Goal: Check status: Check status

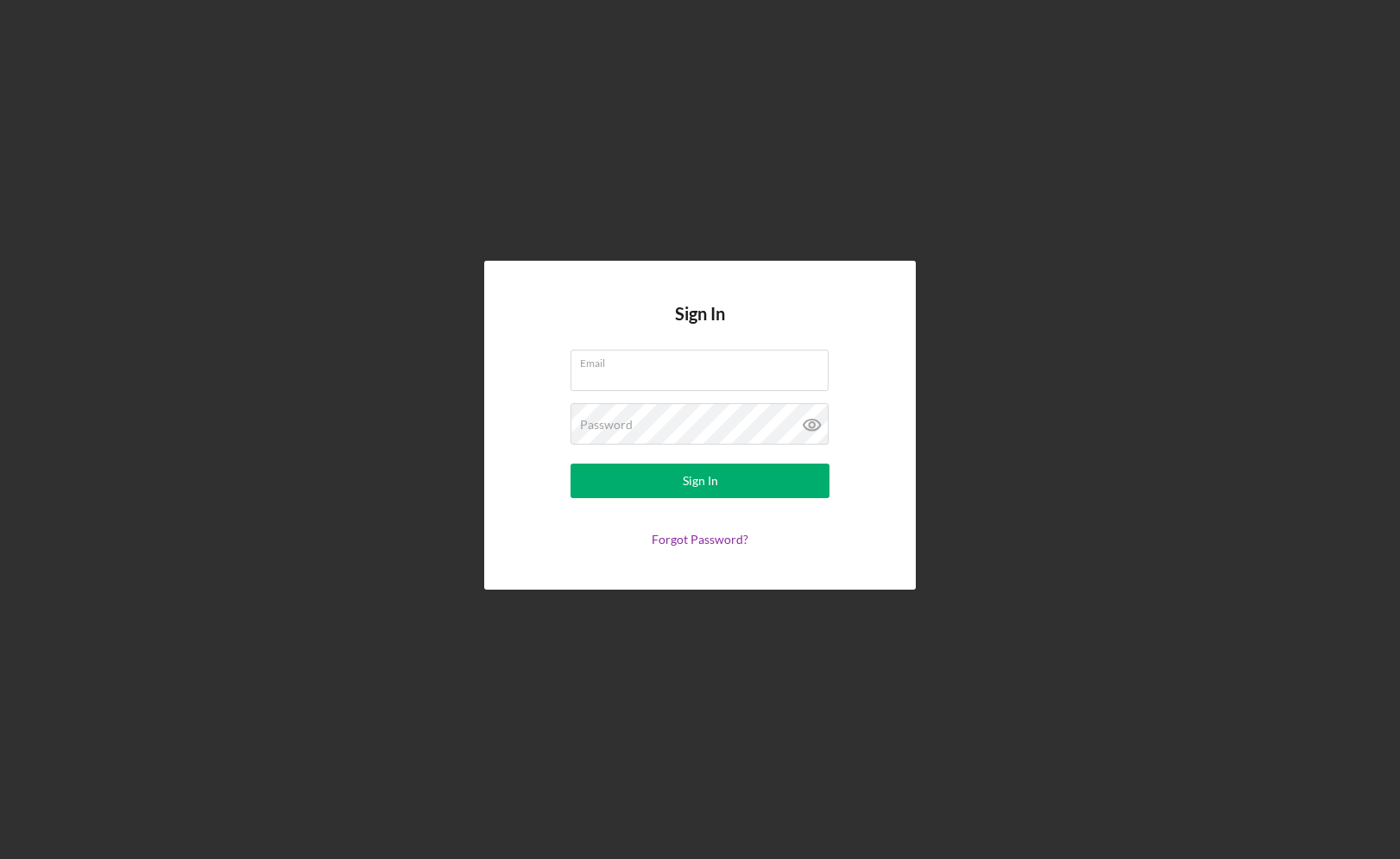
click at [739, 198] on div "Sign In Email Password Sign In Forgot Password?" at bounding box center [700, 425] width 1383 height 850
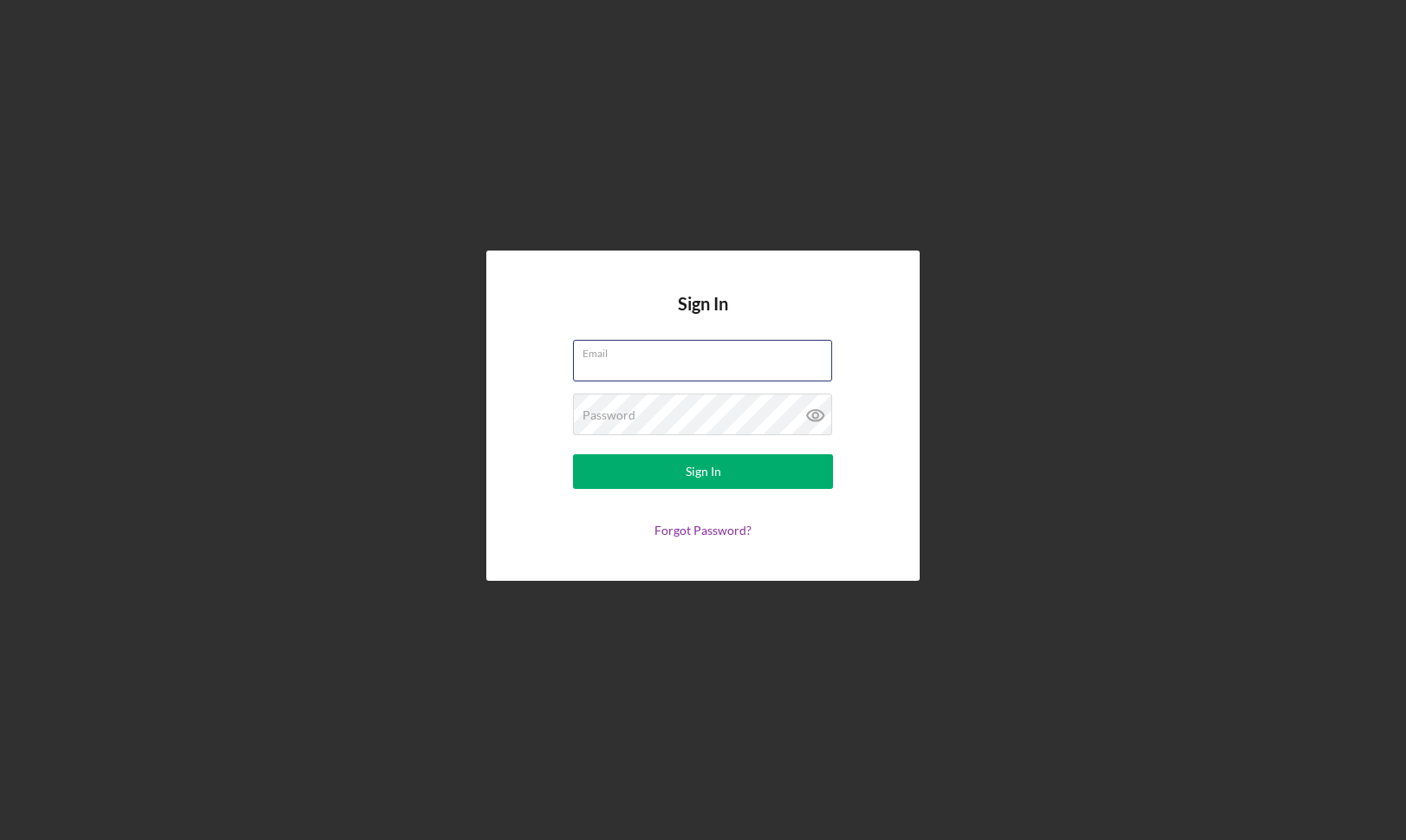
type input "[EMAIL_ADDRESS][DOMAIN_NAME]"
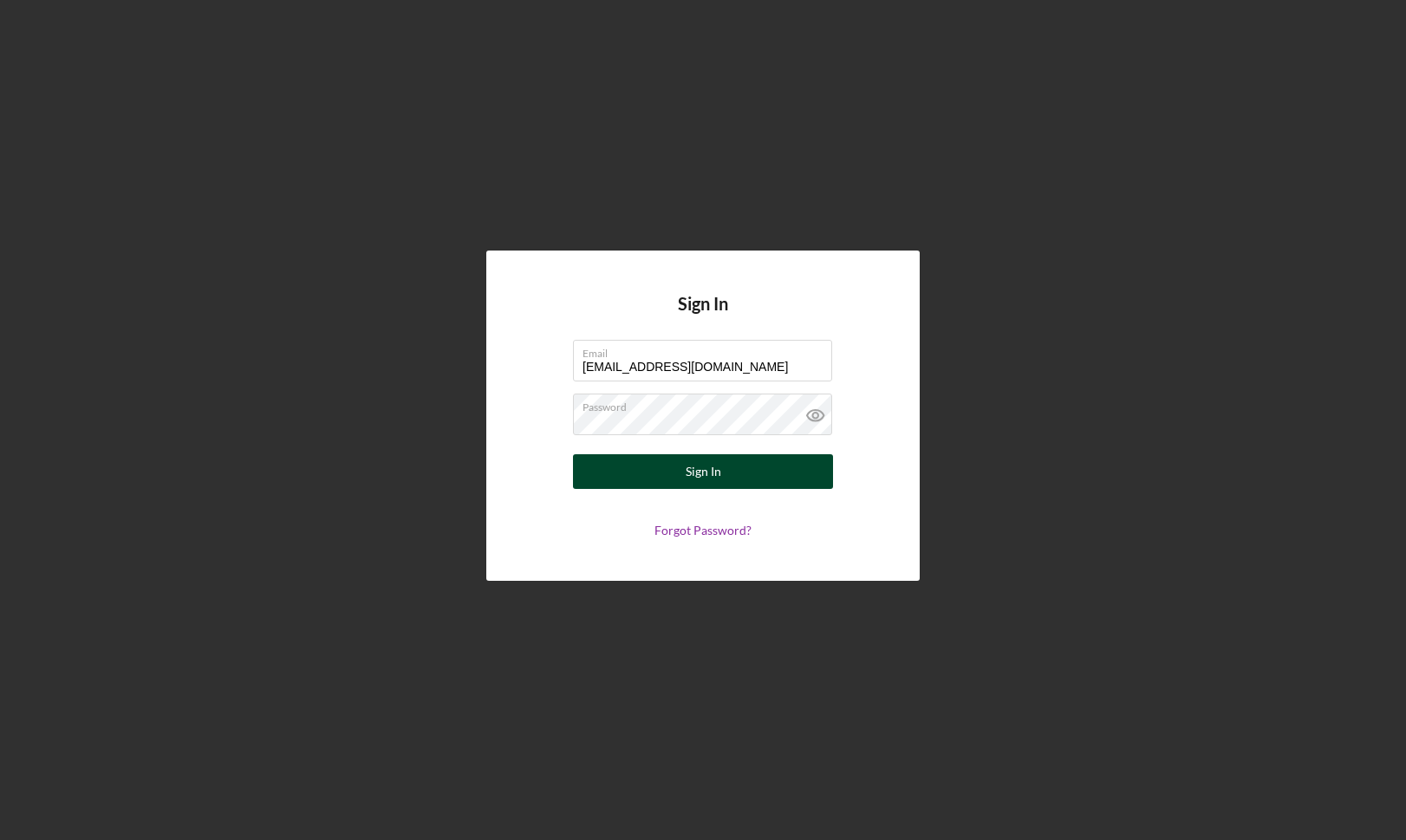
click at [748, 472] on button "Sign In" at bounding box center [703, 471] width 260 height 35
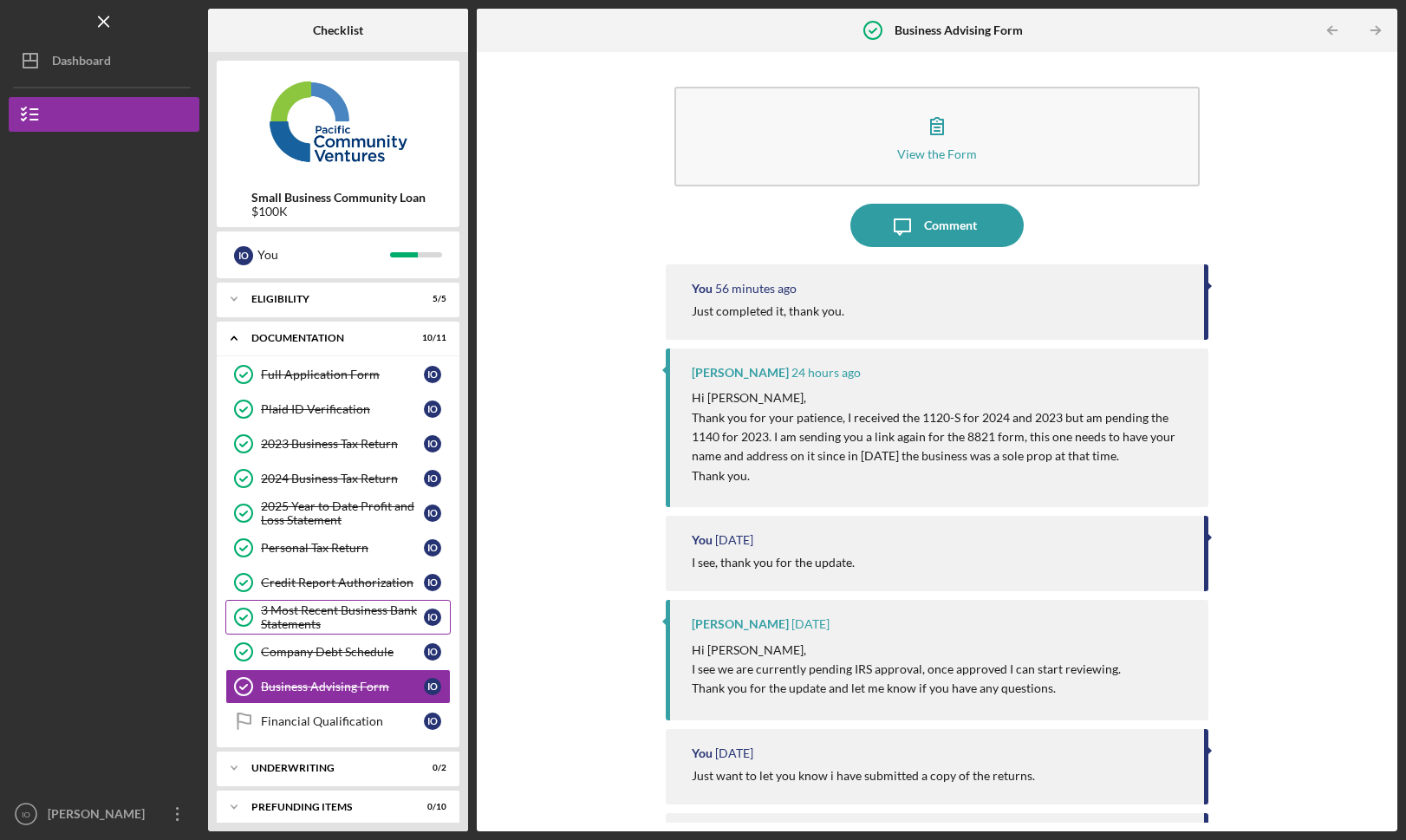
click at [326, 628] on div "3 Most Recent Business Bank Statements" at bounding box center [342, 617] width 163 height 27
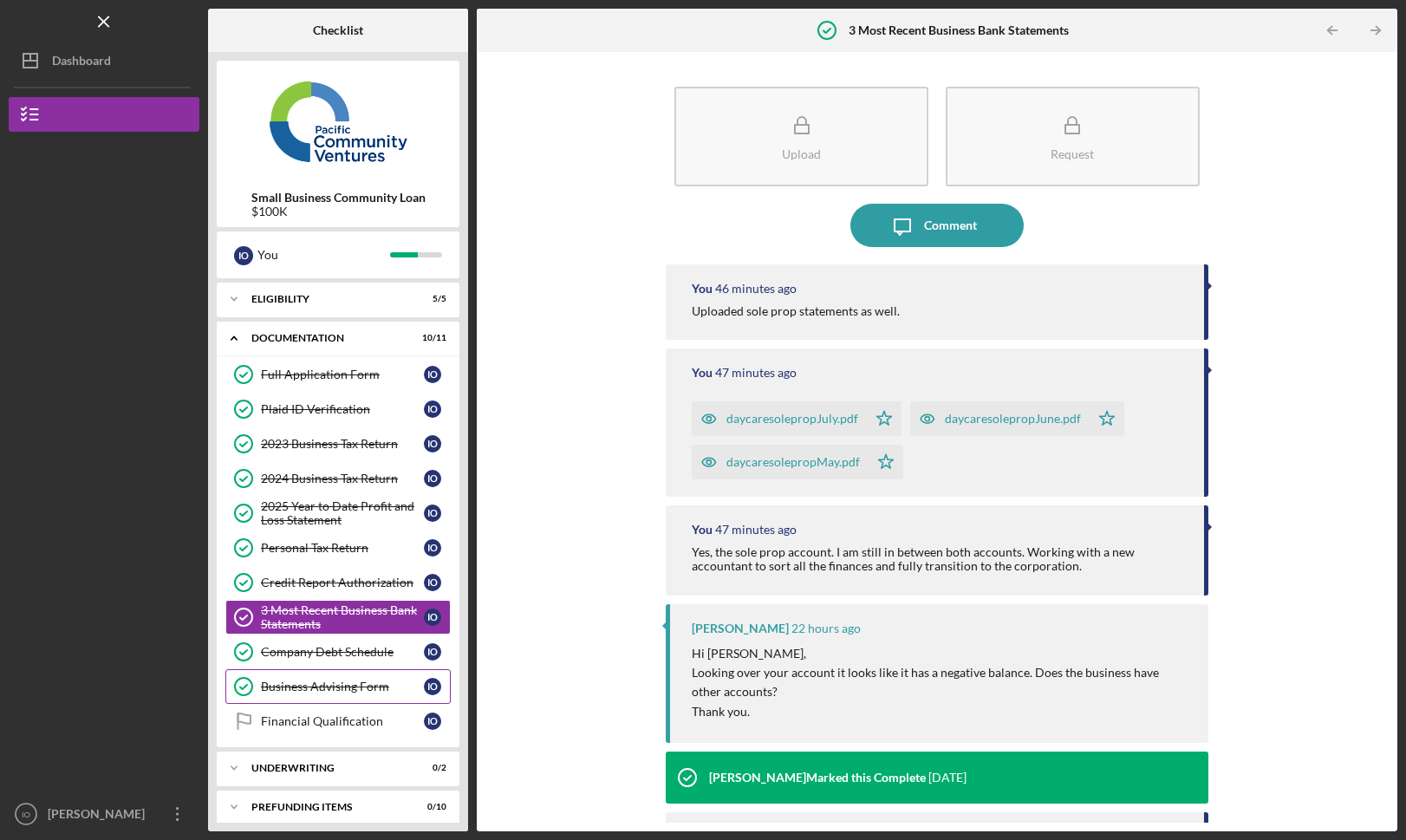
click at [372, 689] on div "Business Advising Form" at bounding box center [342, 686] width 163 height 14
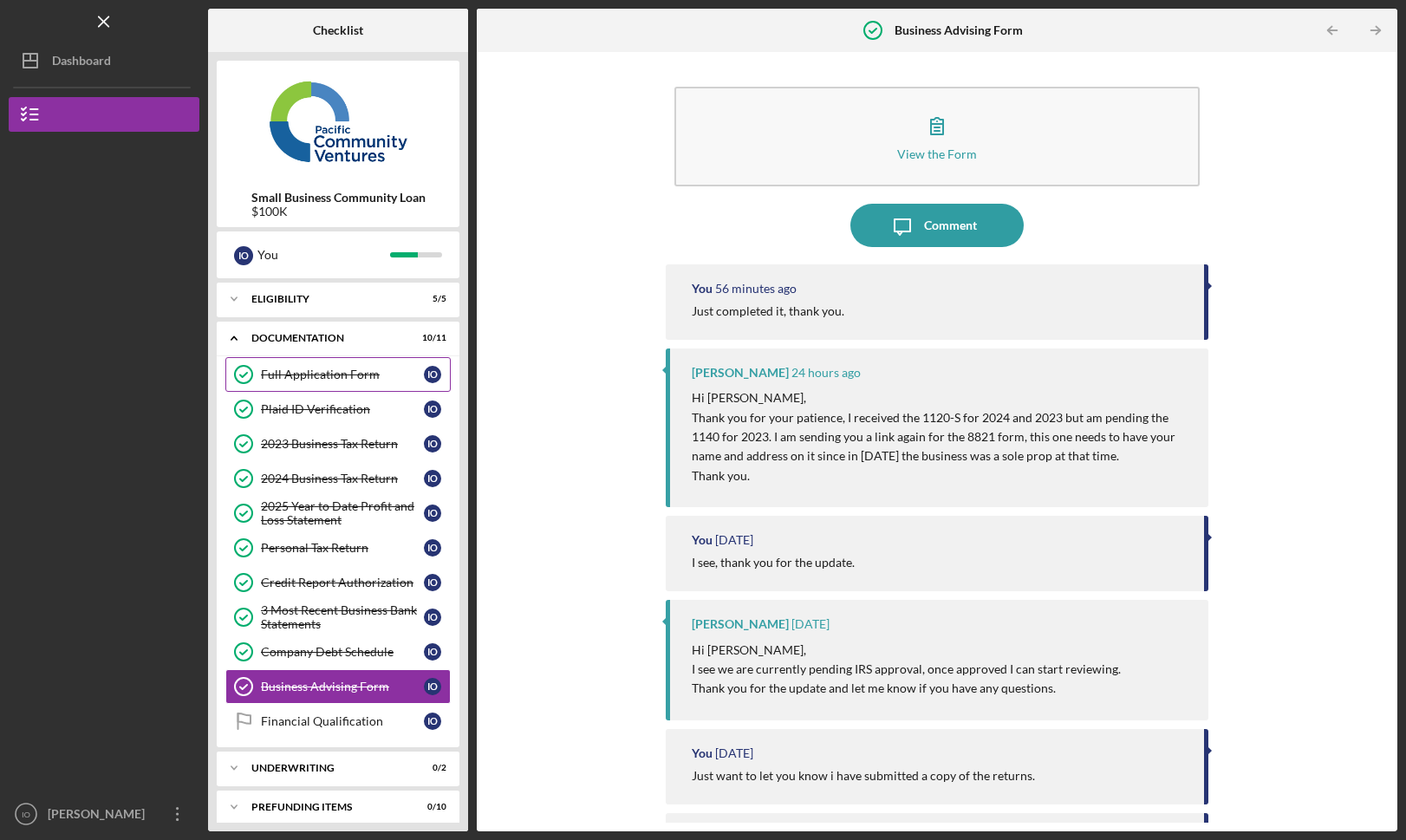
click at [329, 380] on div "Full Application Form" at bounding box center [342, 374] width 163 height 14
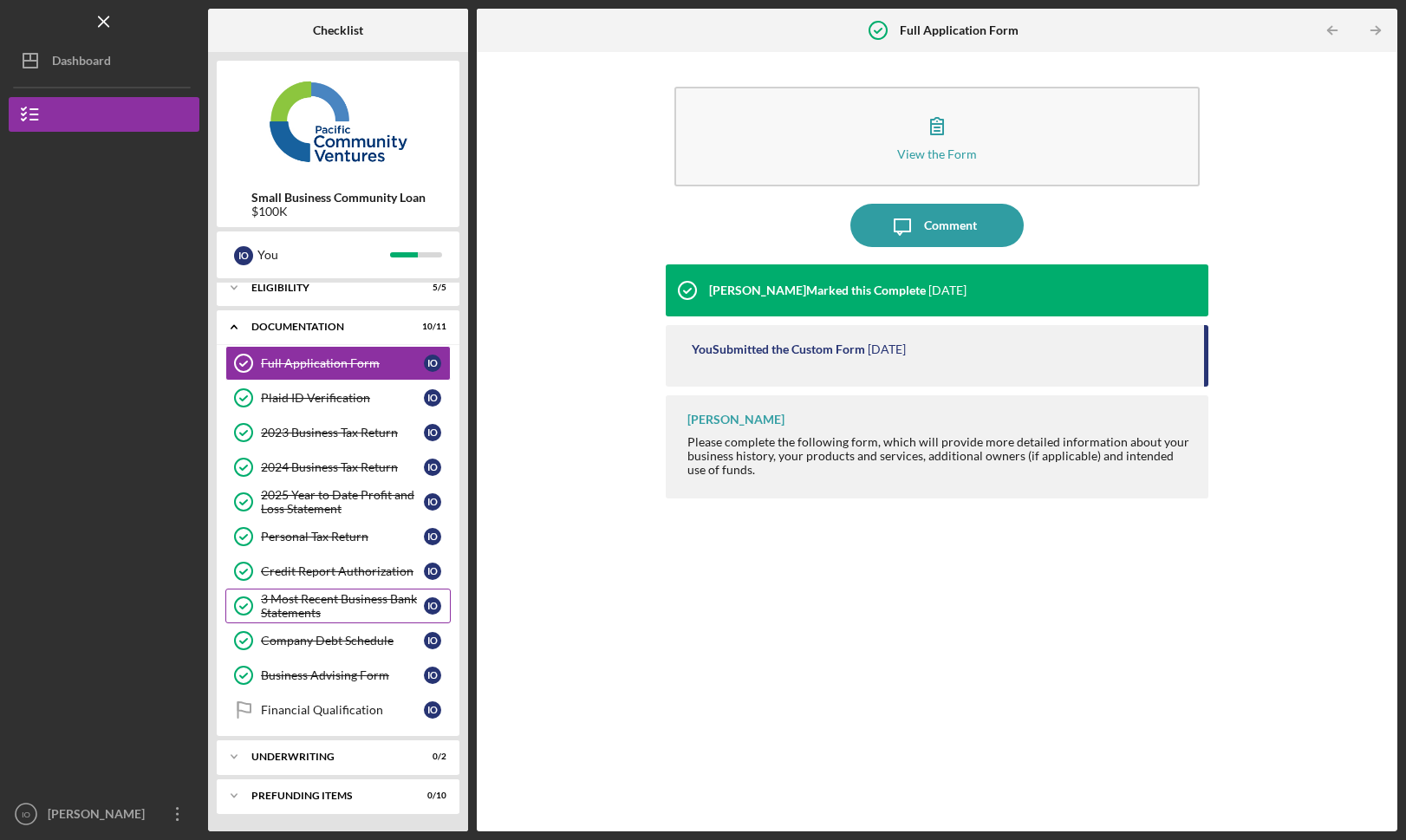
scroll to position [11, 0]
click at [309, 745] on div "Icon/Expander Underwriting 0 / 2" at bounding box center [338, 756] width 243 height 35
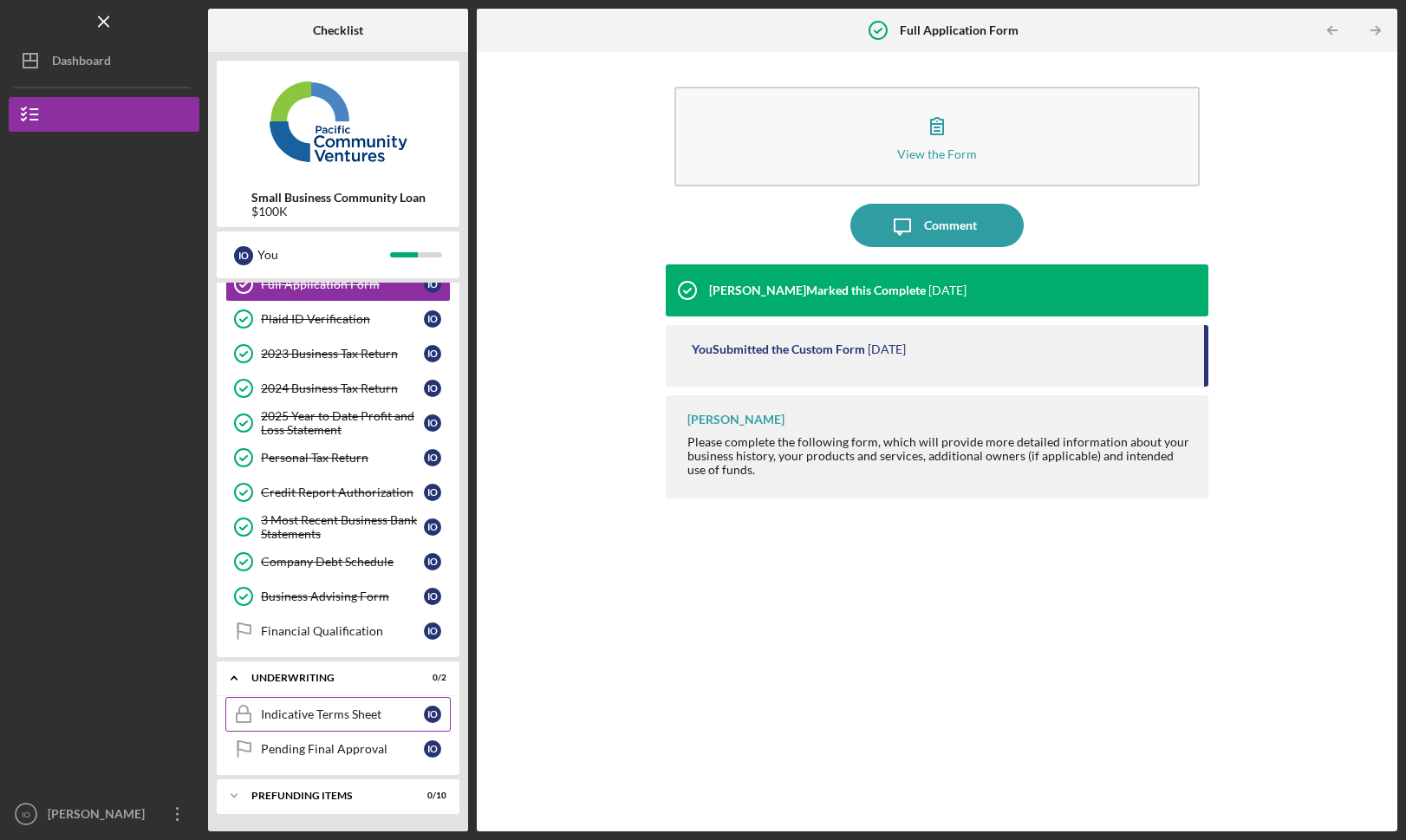
scroll to position [90, 0]
click at [309, 642] on link "Financial Qualification Financial Qualification I O" at bounding box center [339, 631] width 226 height 35
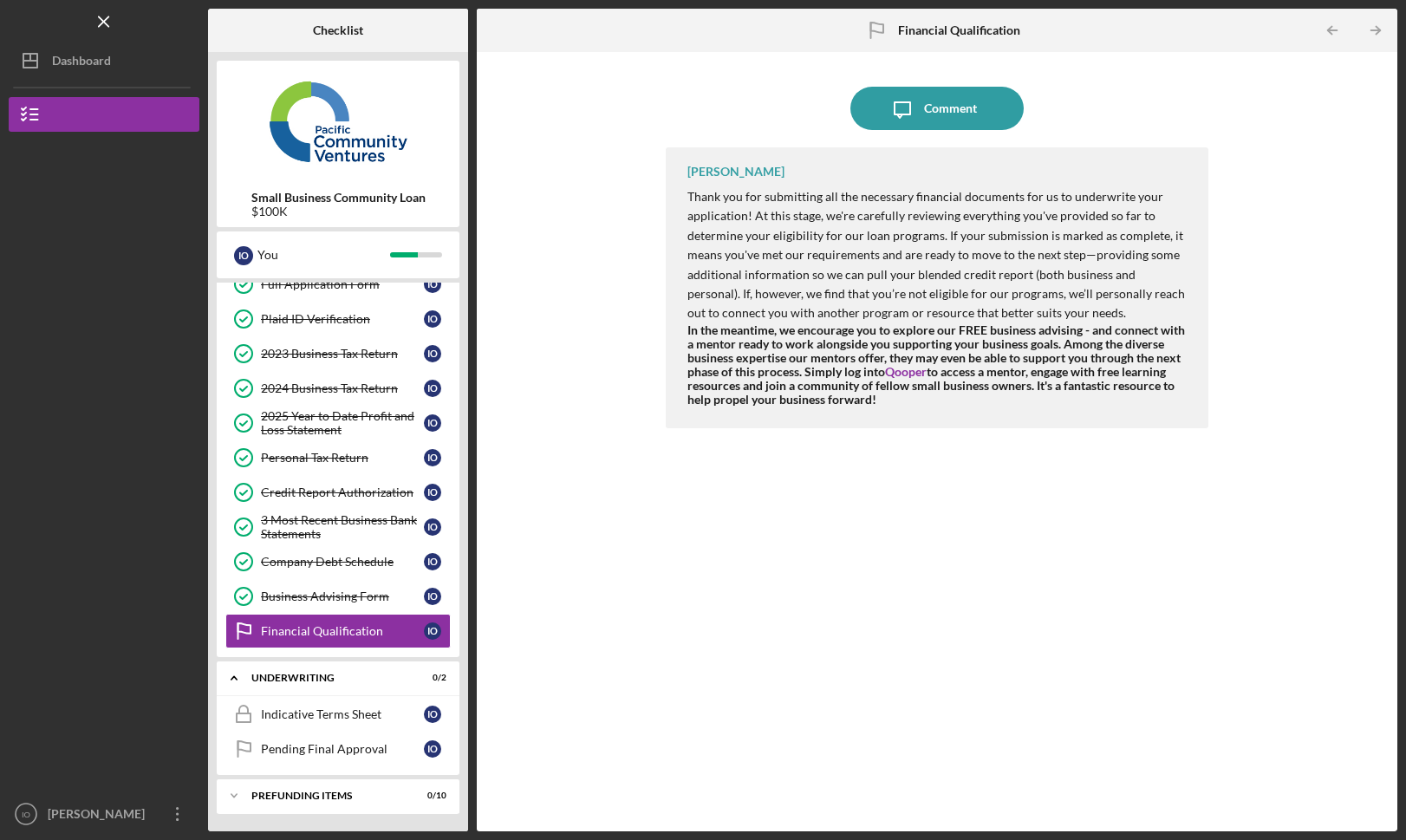
click at [669, 440] on div "[PERSON_NAME] Thank you for submitting all the necessary financial documents fo…" at bounding box center [936, 476] width 541 height 658
